Goal: Information Seeking & Learning: Learn about a topic

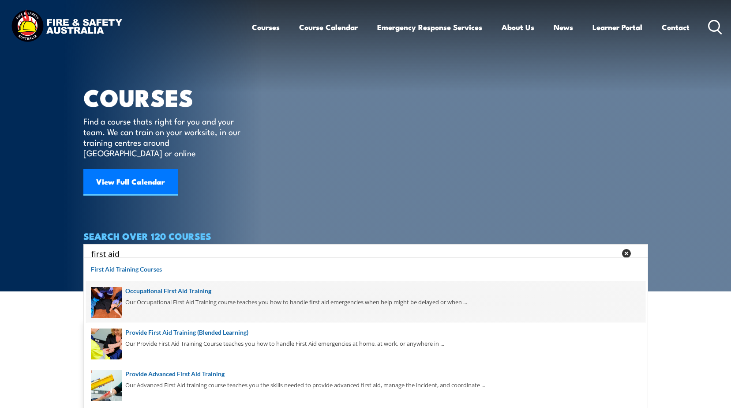
type input "first aid"
click at [165, 293] on span at bounding box center [365, 301] width 559 height 41
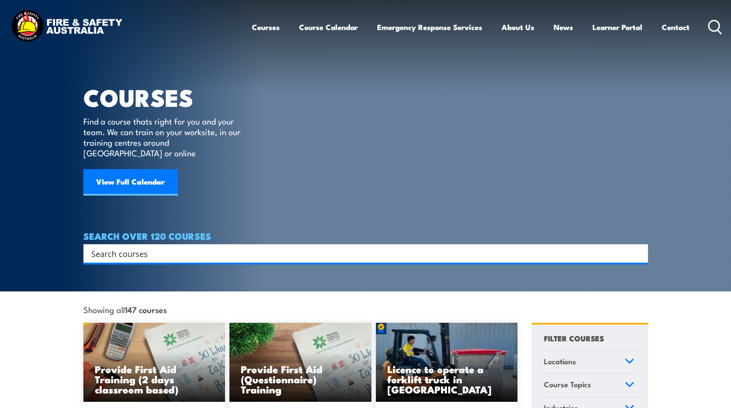
click at [140, 247] on input "Search input" at bounding box center [359, 253] width 537 height 13
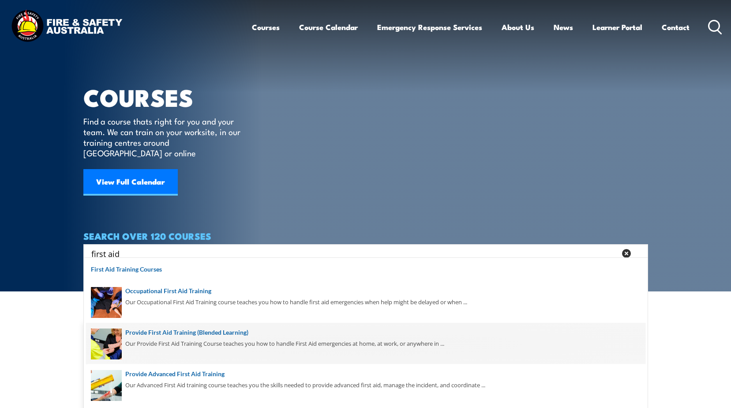
scroll to position [44, 0]
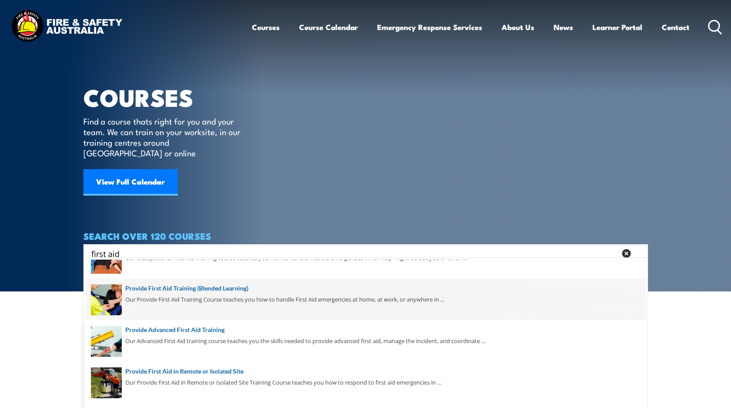
type input "first aid"
click at [166, 289] on span at bounding box center [365, 298] width 559 height 41
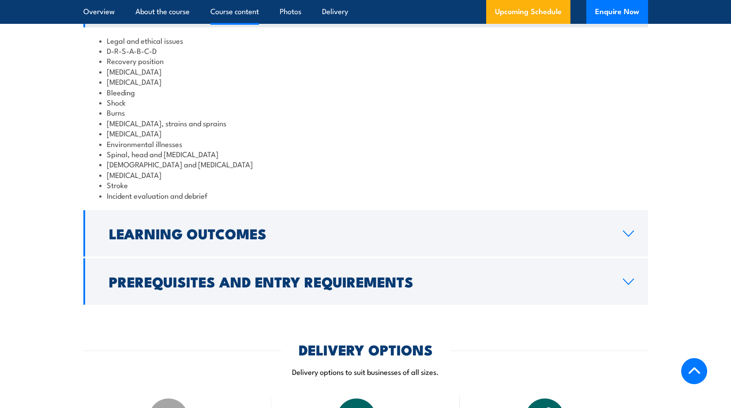
scroll to position [1059, 0]
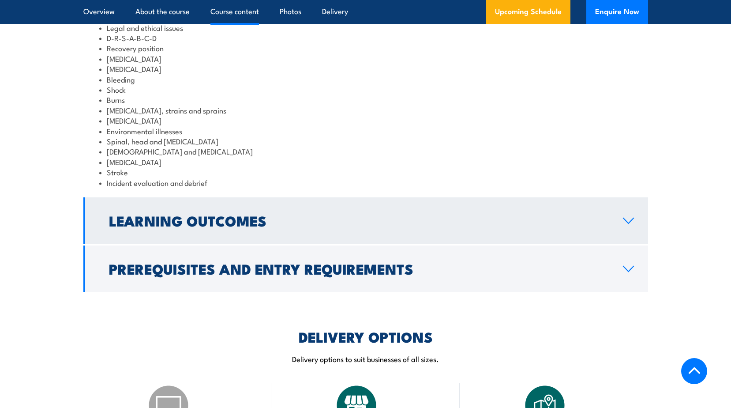
click at [164, 226] on h2 "Learning Outcomes" at bounding box center [359, 220] width 500 height 12
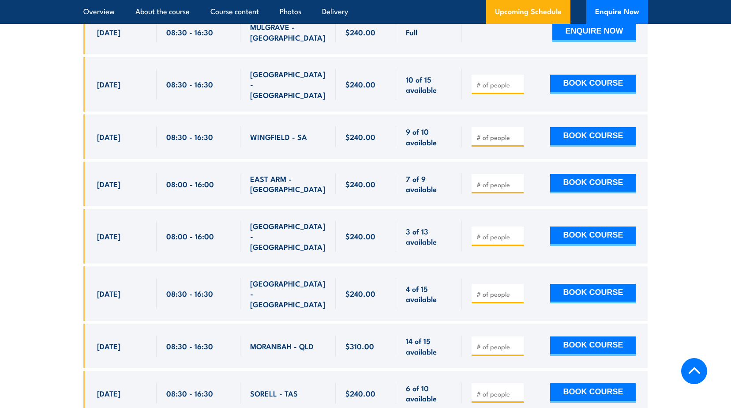
scroll to position [1588, 0]
